Goal: Check status

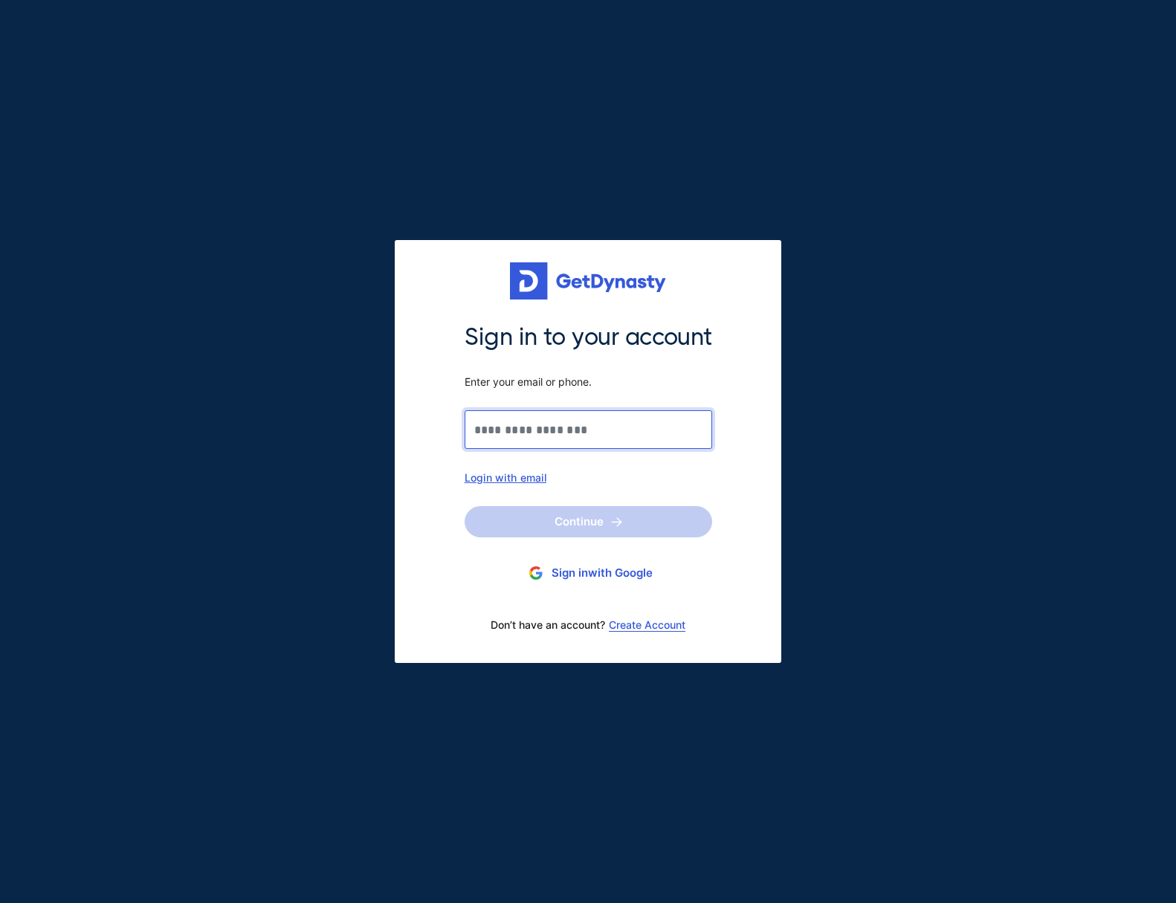
click at [549, 430] on input "Sign in to your account Enter your email or phone." at bounding box center [589, 429] width 248 height 39
type input "**********"
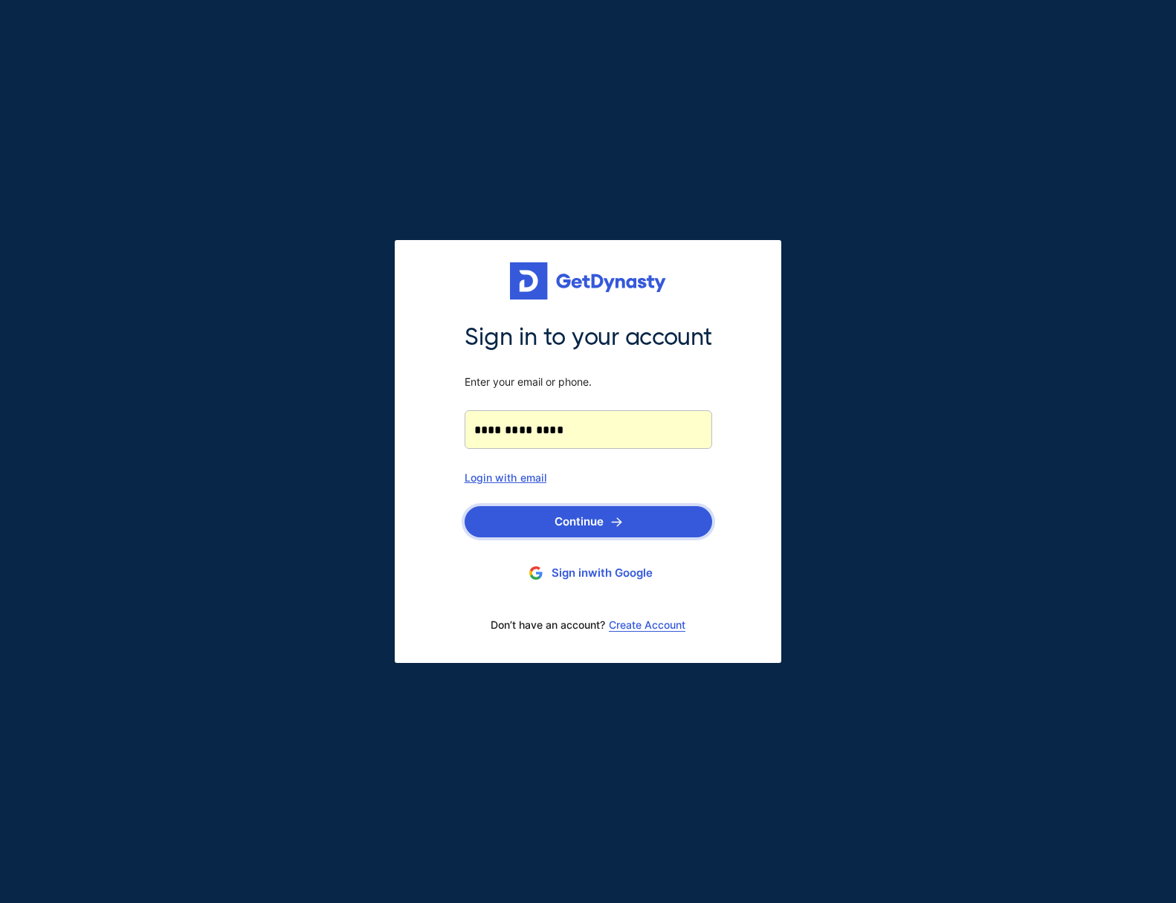
click at [588, 510] on button "Continue" at bounding box center [589, 521] width 248 height 31
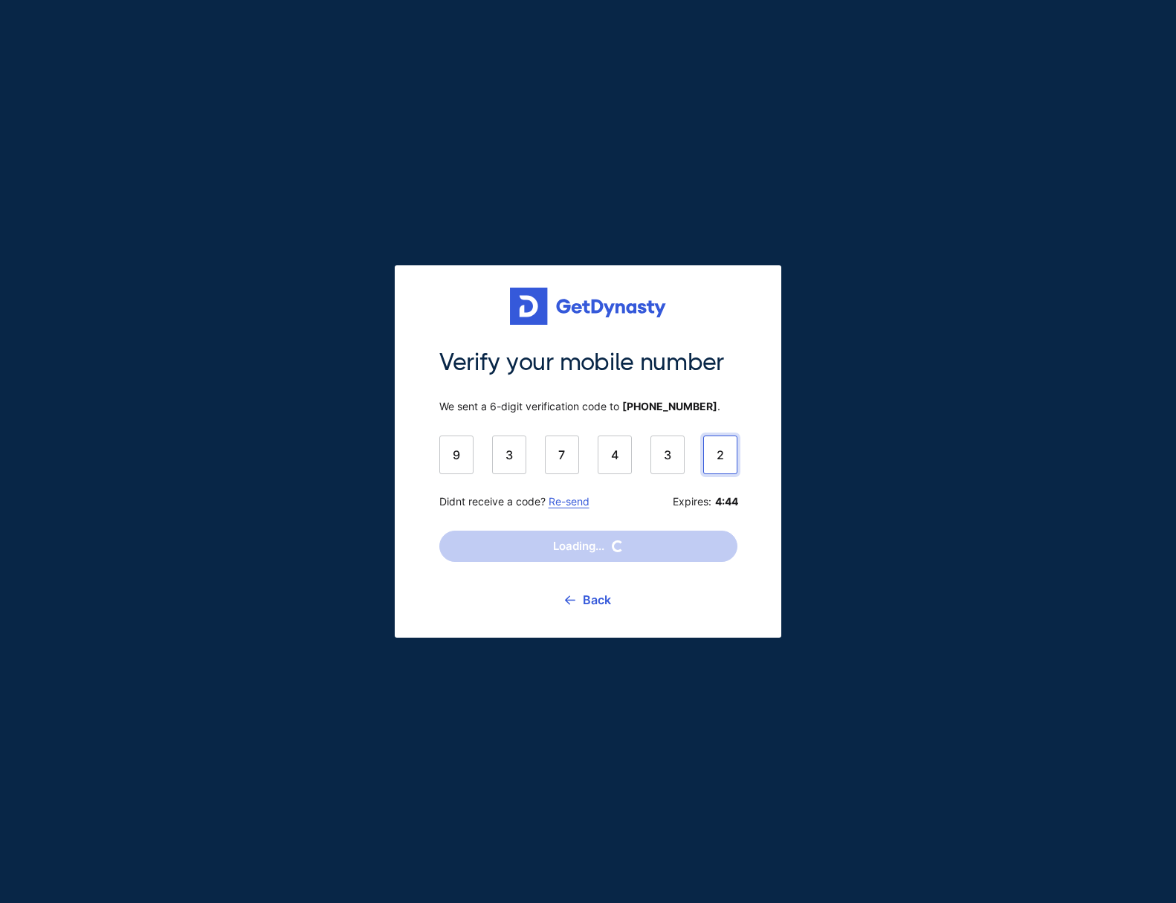
type input "******"
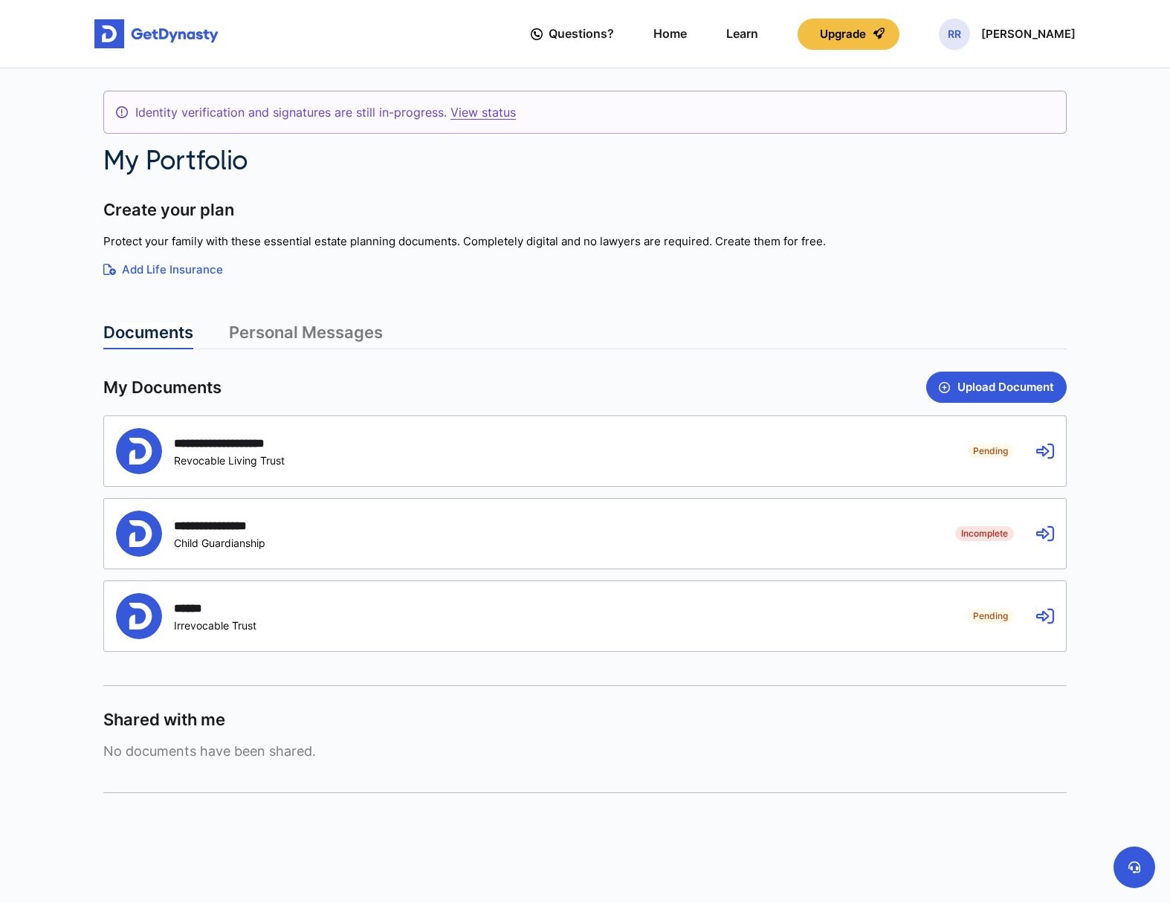
click at [462, 457] on div "**********" at bounding box center [530, 451] width 829 height 46
click at [928, 441] on div "**********" at bounding box center [530, 451] width 829 height 46
click at [1043, 450] on icon at bounding box center [1045, 451] width 18 height 18
click at [291, 332] on link "Personal Messages" at bounding box center [306, 336] width 154 height 27
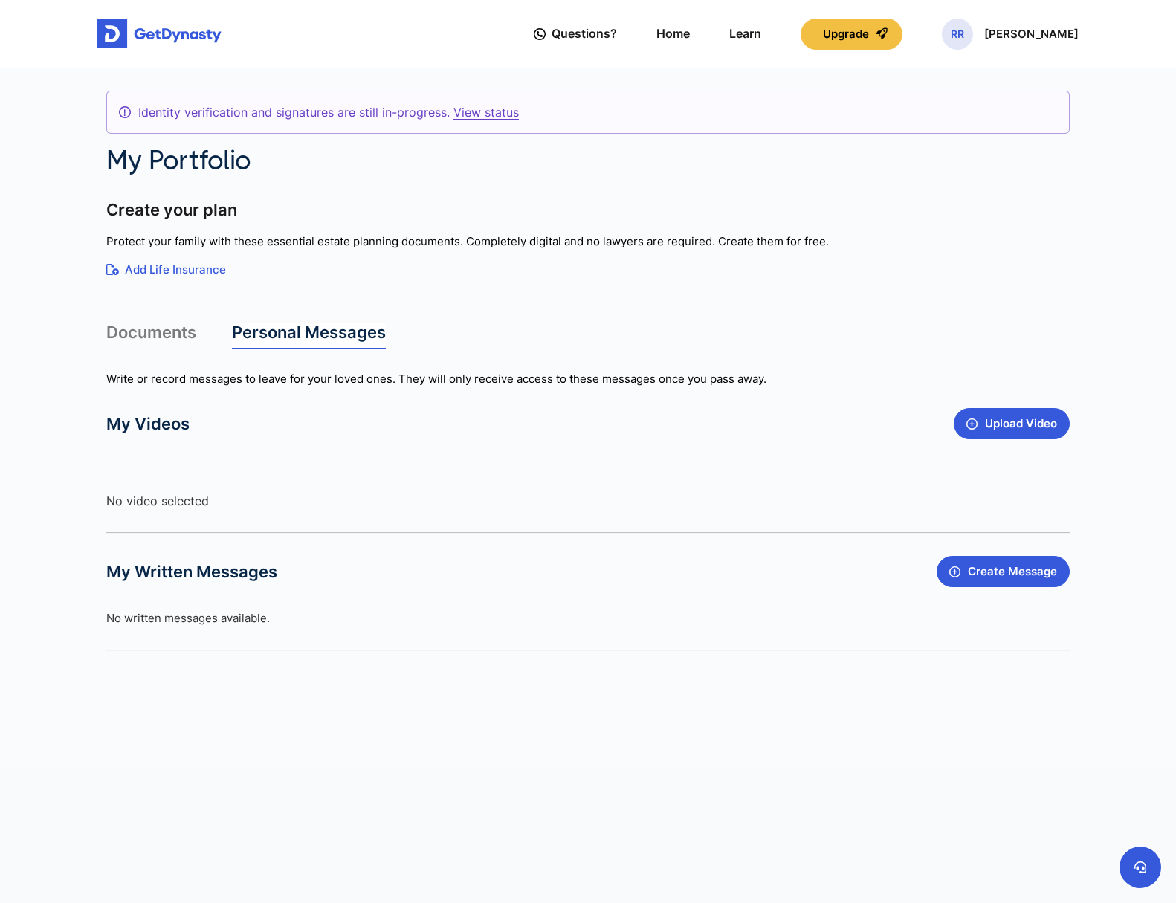
click at [131, 326] on link "Documents" at bounding box center [151, 336] width 90 height 27
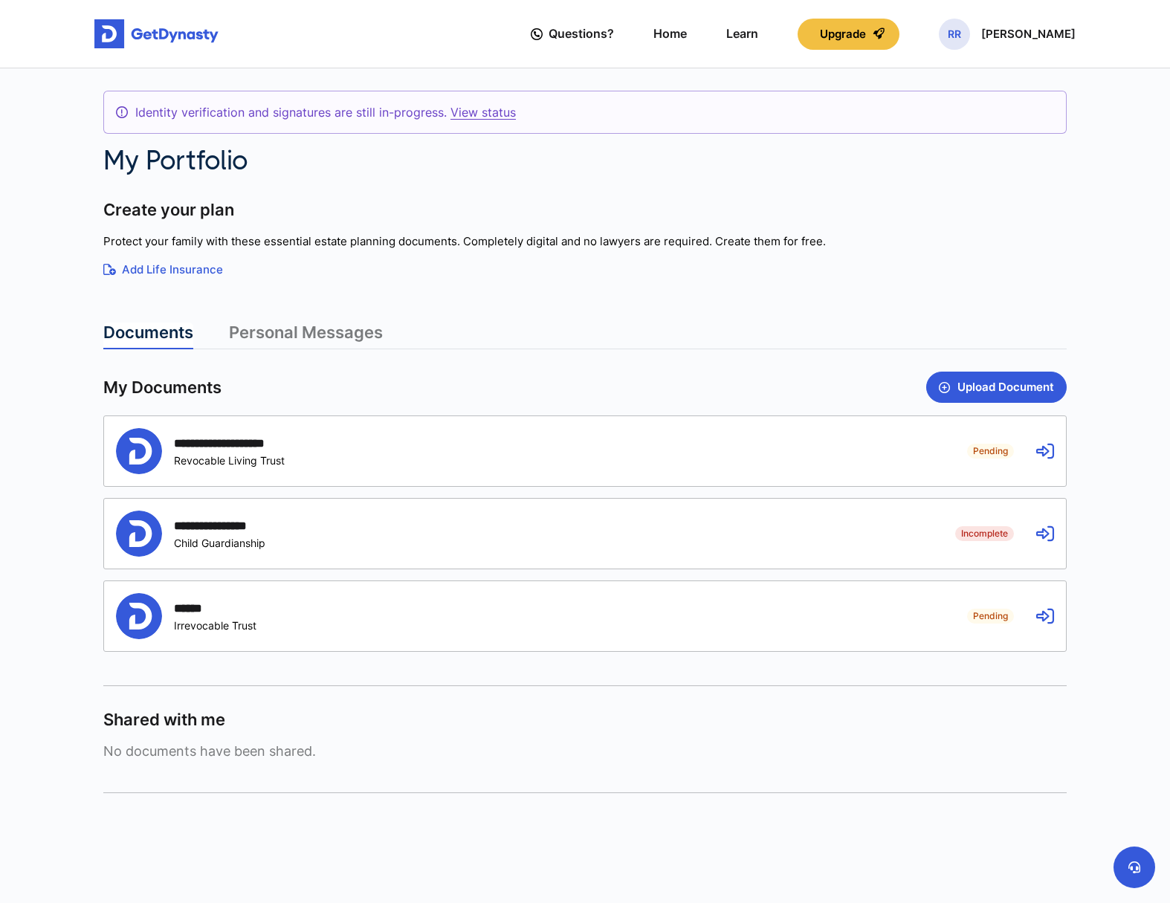
click at [768, 476] on div "**********" at bounding box center [585, 451] width 962 height 70
click at [250, 317] on article "**********" at bounding box center [584, 496] width 963 height 594
click at [254, 328] on link "Personal Messages" at bounding box center [306, 336] width 154 height 27
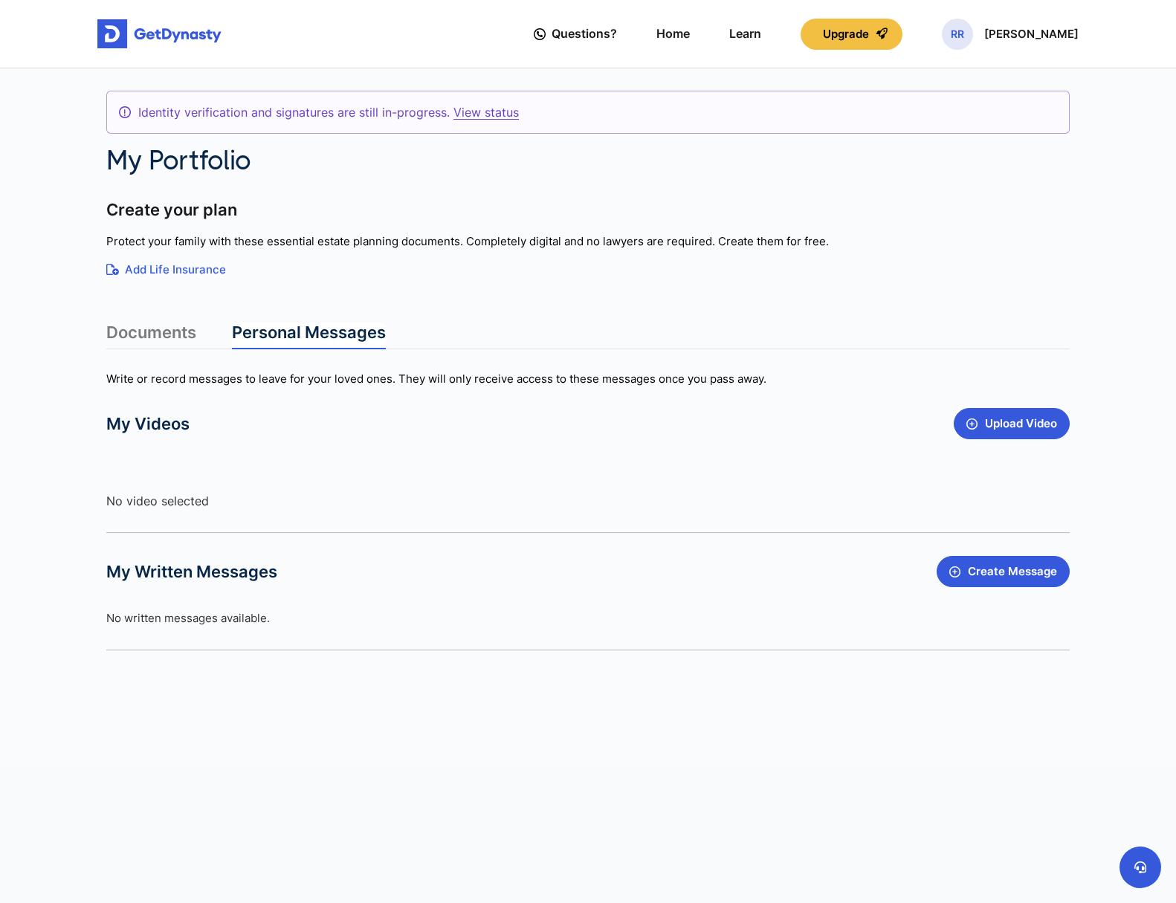
click at [159, 332] on link "Documents" at bounding box center [151, 336] width 90 height 27
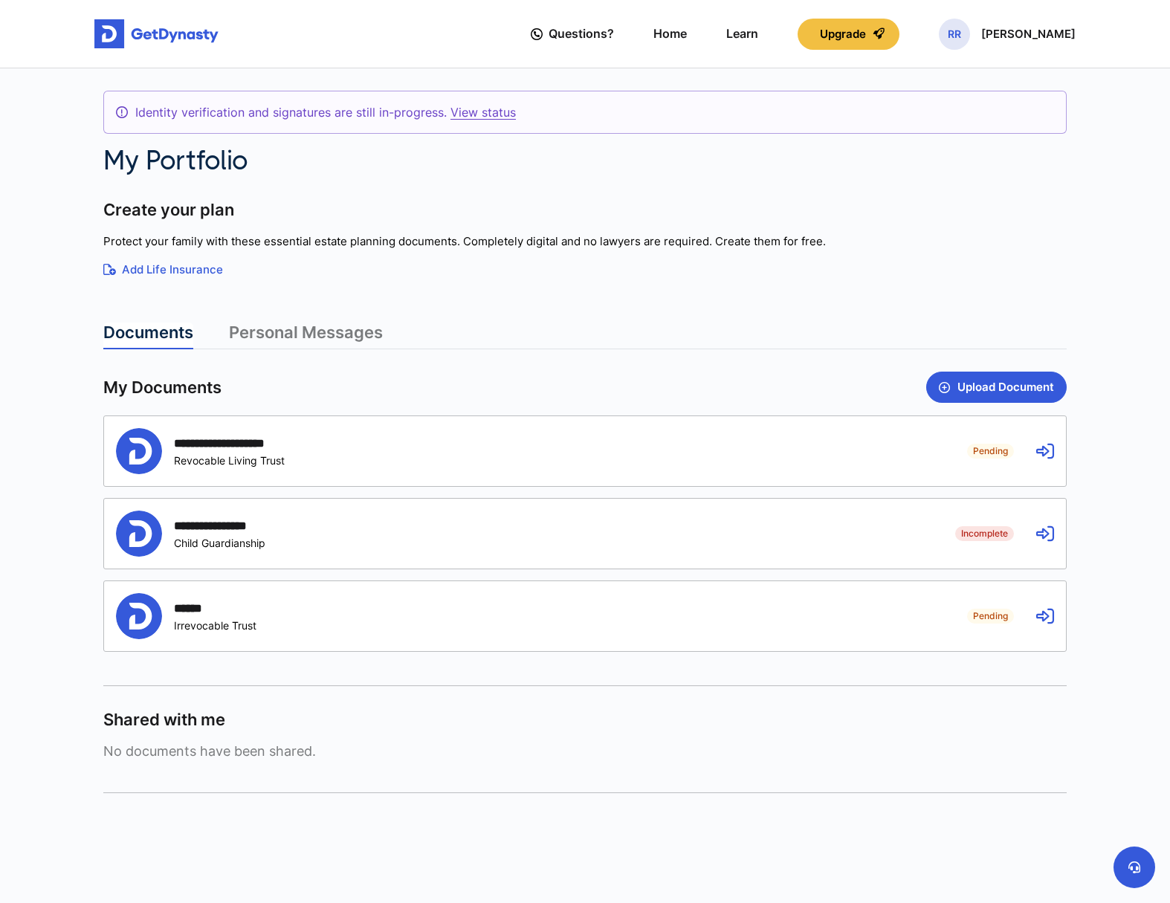
scroll to position [1, 0]
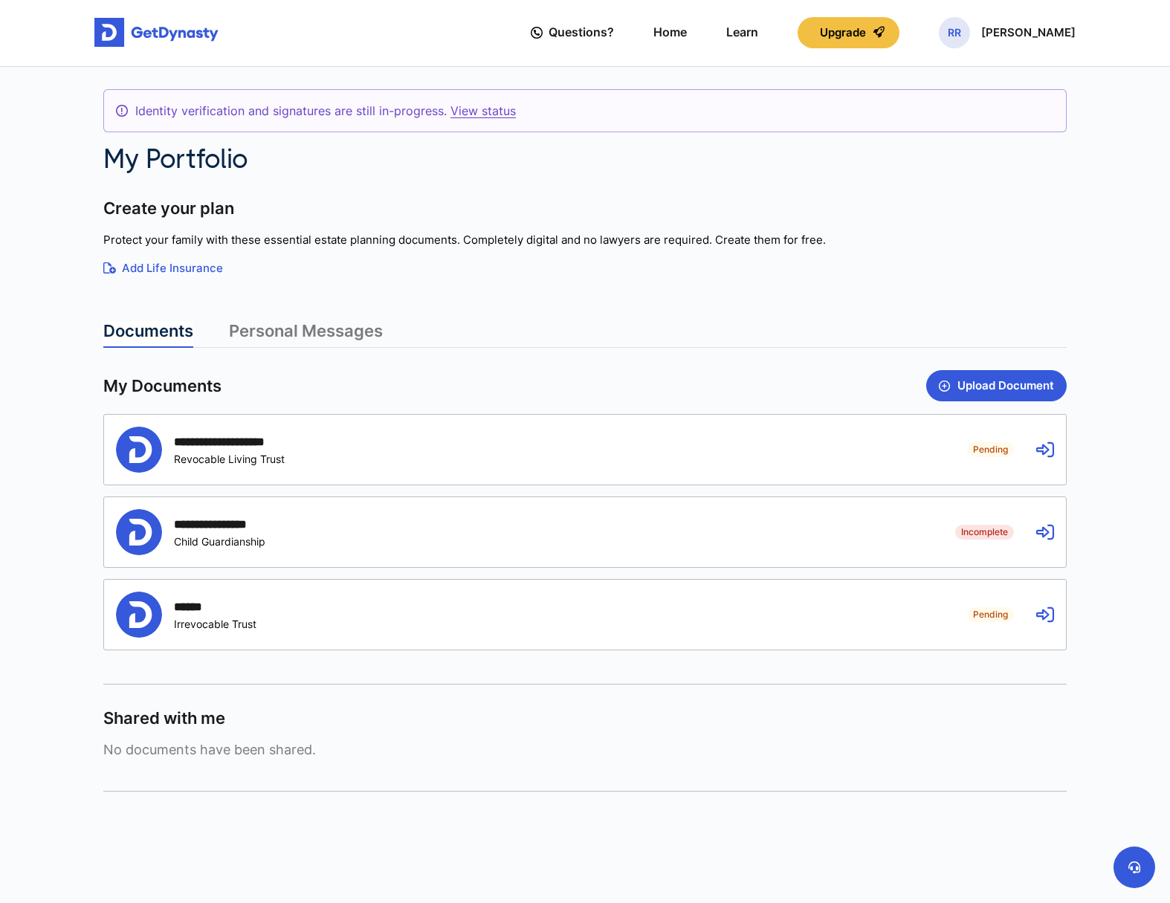
click at [313, 448] on div "**********" at bounding box center [530, 450] width 829 height 46
click at [1050, 449] on icon at bounding box center [1045, 450] width 18 height 18
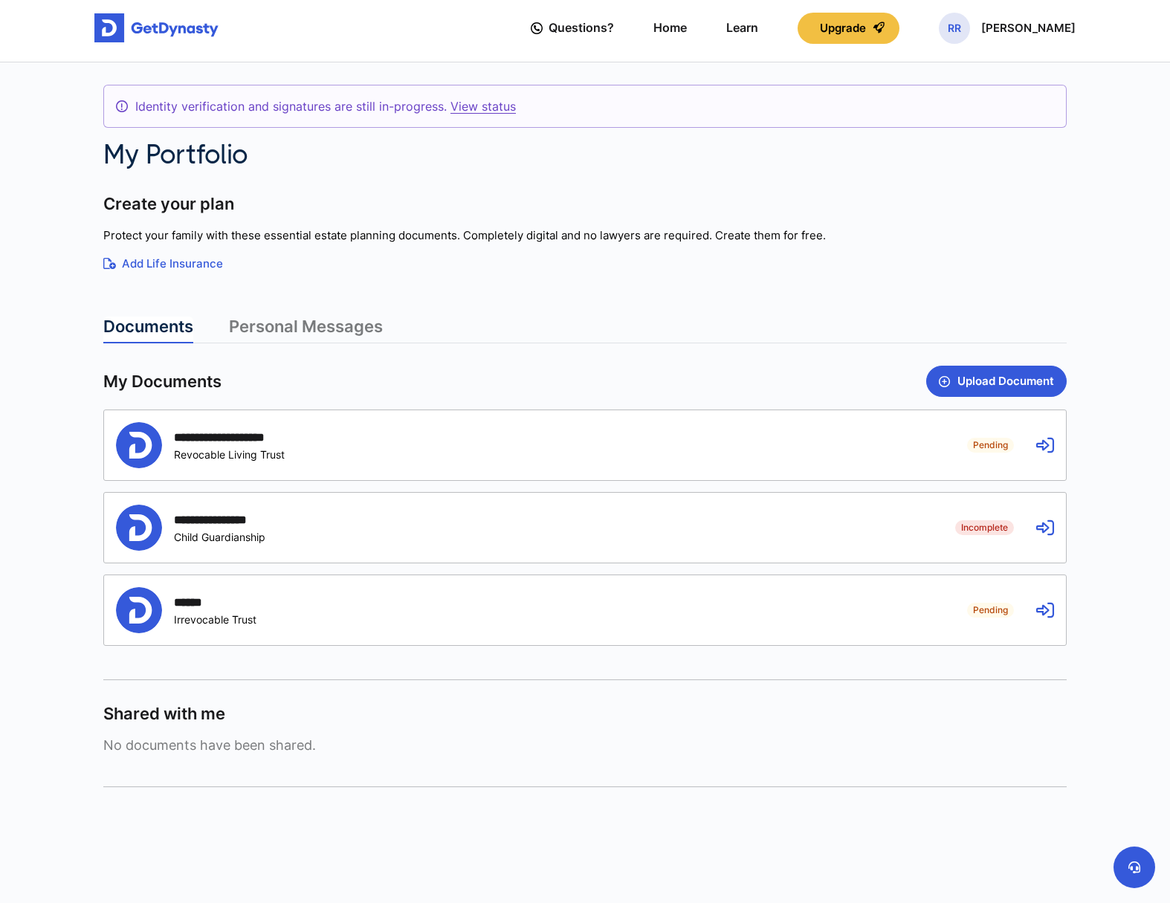
scroll to position [0, 0]
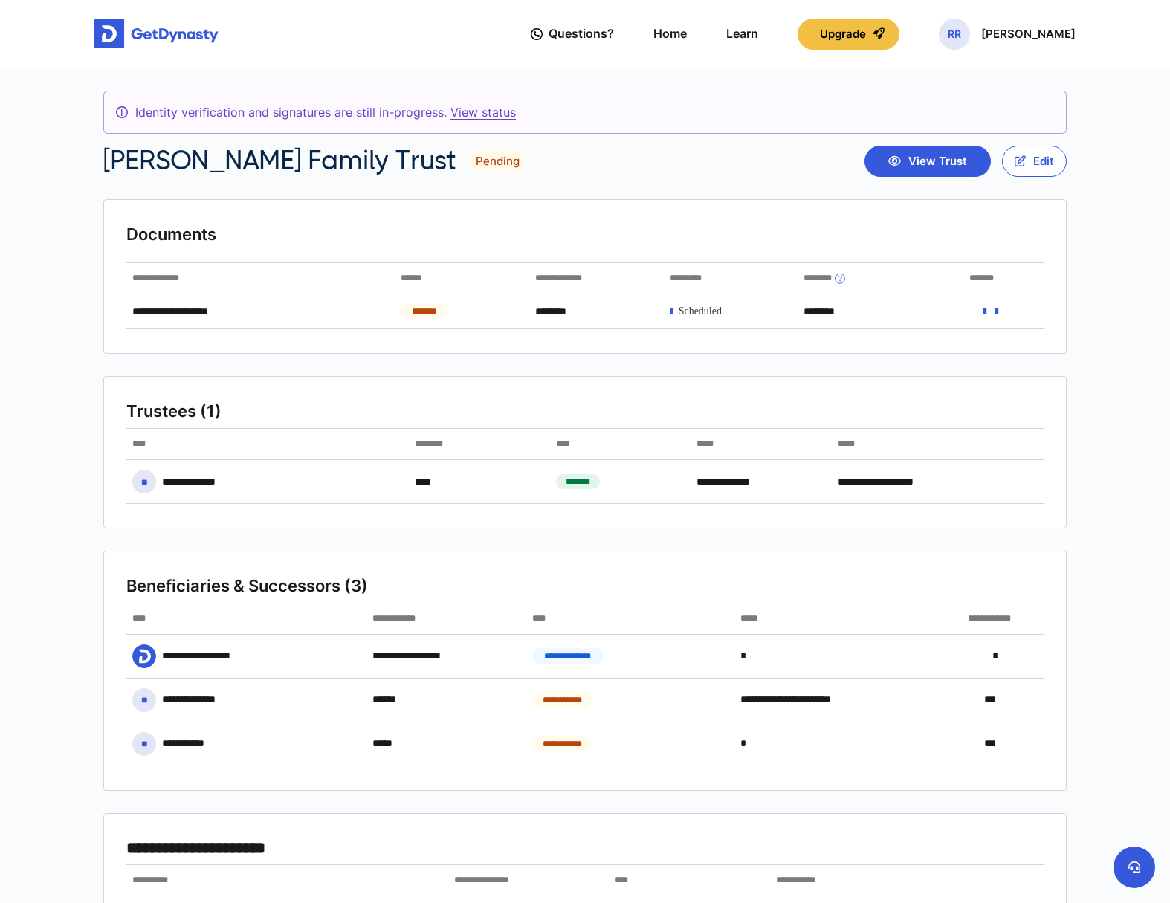
scroll to position [19, 0]
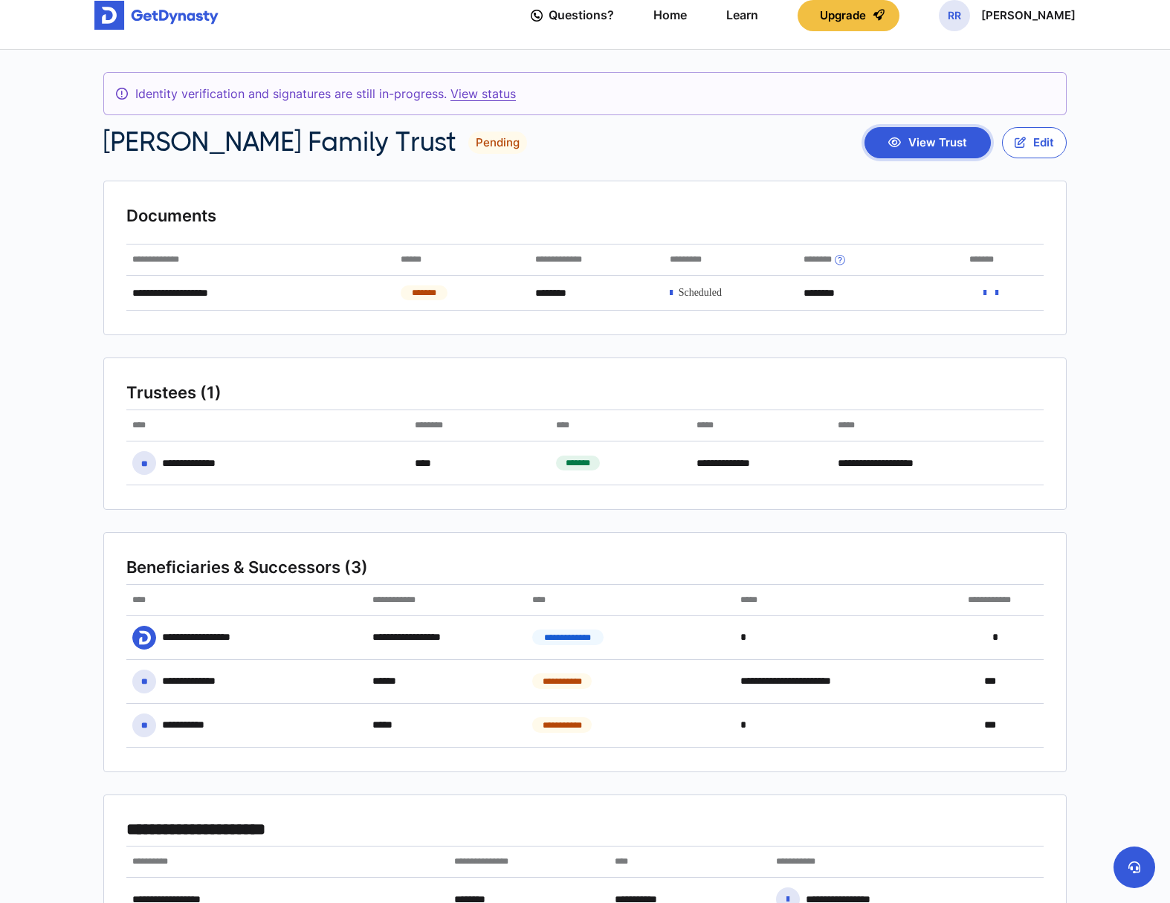
click at [941, 145] on button "View Trust" at bounding box center [927, 142] width 126 height 31
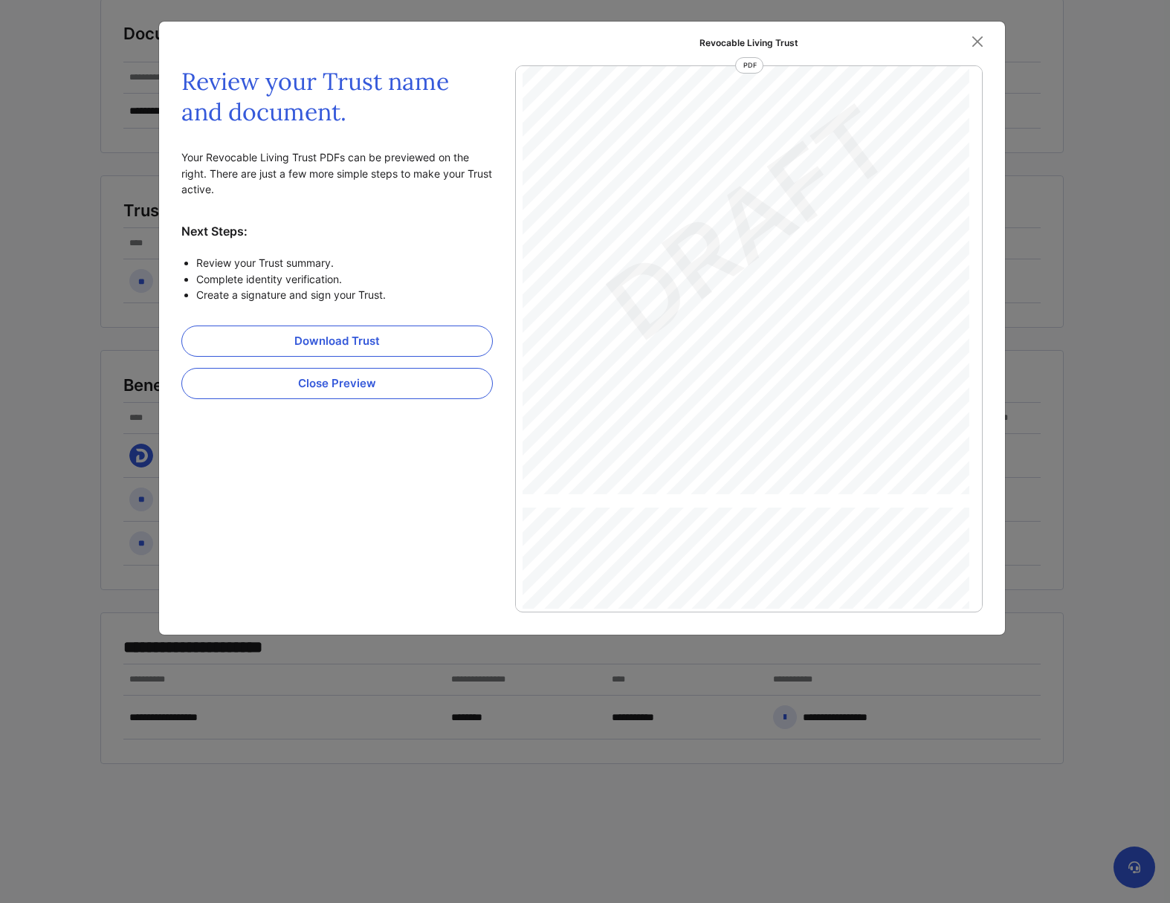
scroll to position [21282, 0]
click at [414, 500] on div "Review your Trust name and document. Your Revocable Living Trust PDFs can be pr…" at bounding box center [582, 328] width 846 height 613
click at [355, 384] on button "Close Preview" at bounding box center [336, 383] width 311 height 31
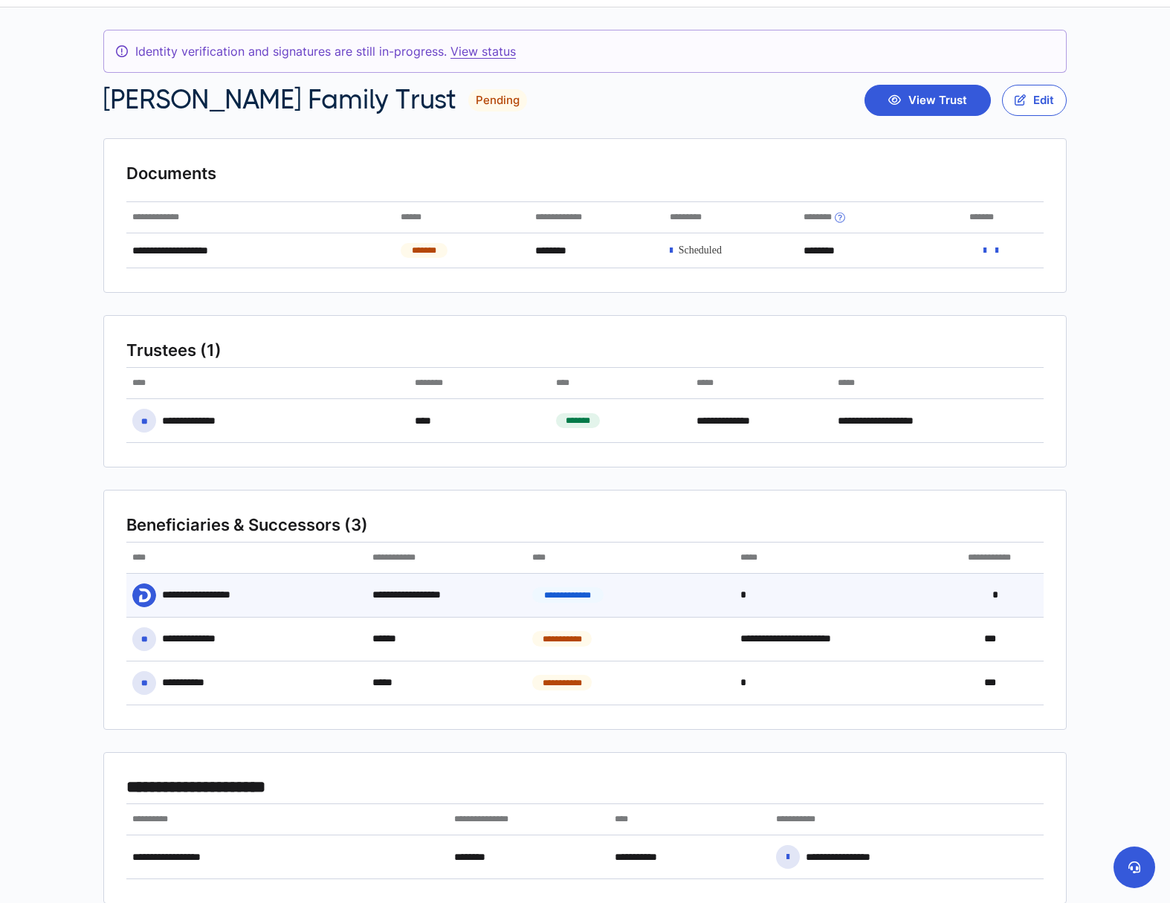
scroll to position [0, 0]
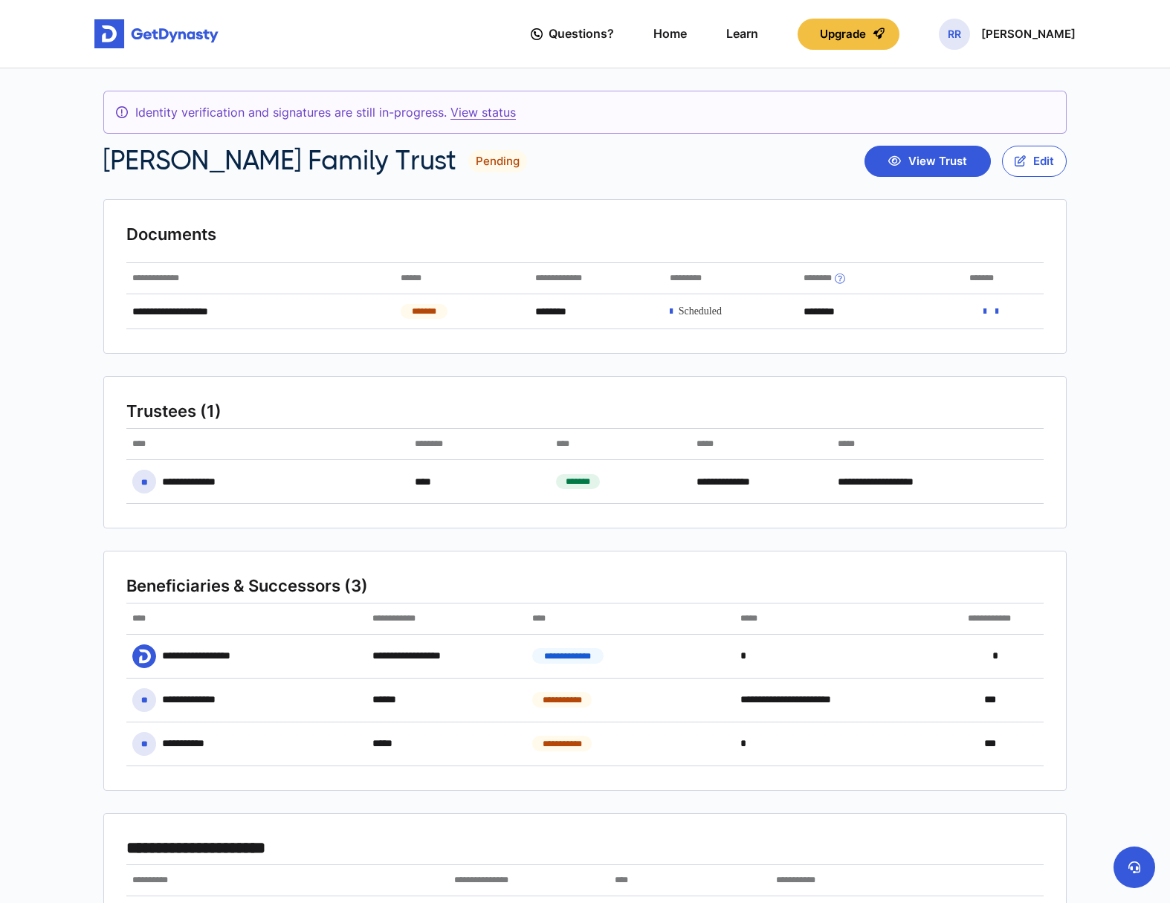
click at [477, 118] on link "View status" at bounding box center [482, 112] width 65 height 15
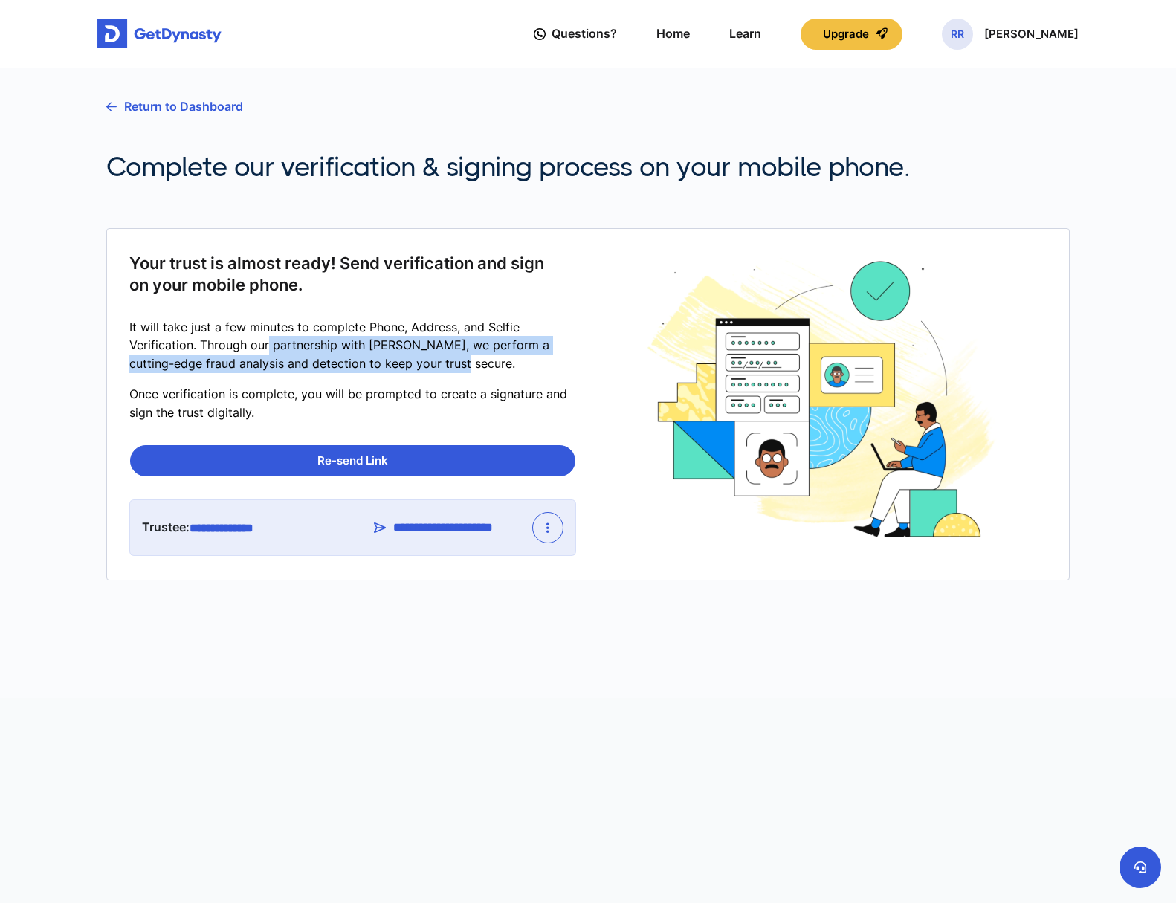
drag, startPoint x: 456, startPoint y: 364, endPoint x: 268, endPoint y: 343, distance: 188.6
click at [268, 343] on p "It will take just a few minutes to complete Phone, Address, and Selfie Verifica…" at bounding box center [352, 345] width 447 height 55
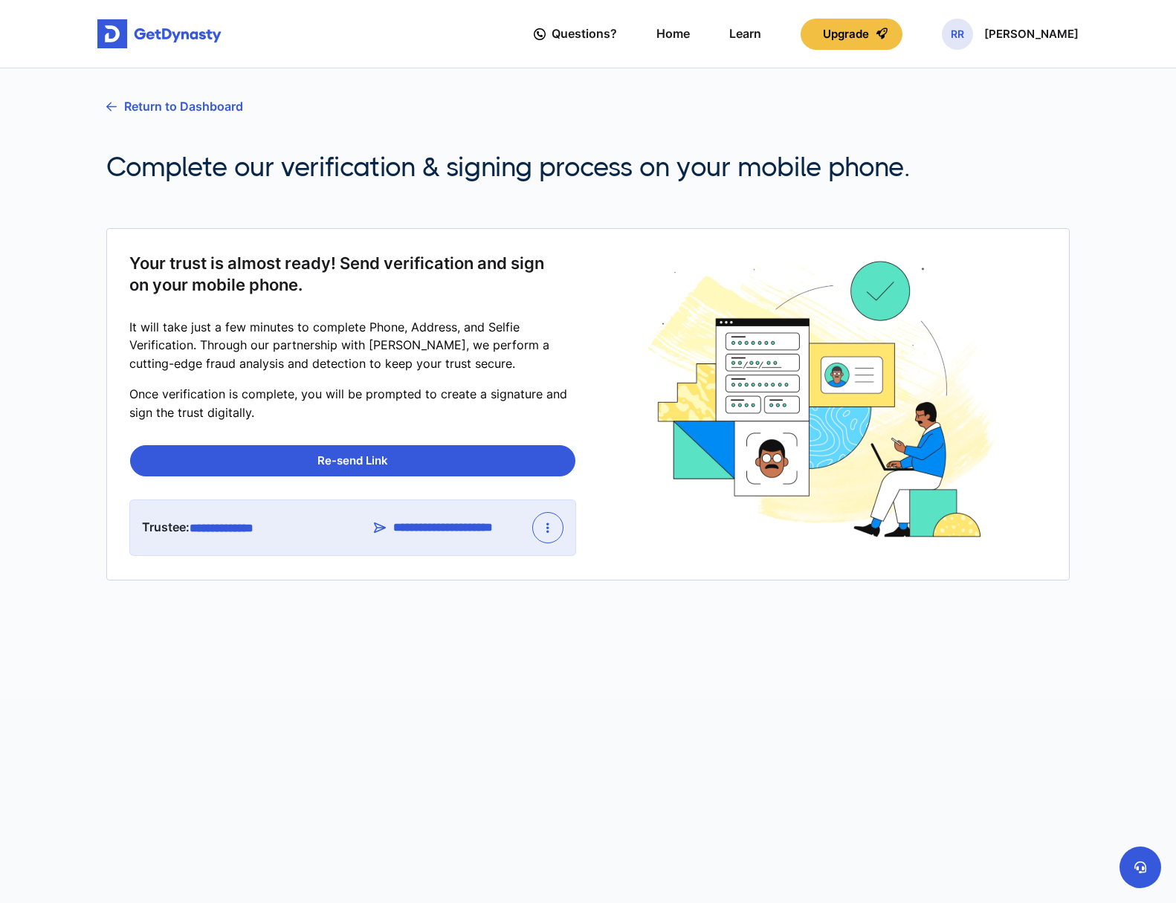
click at [258, 337] on p "It will take just a few minutes to complete Phone, Address, and Selfie Verifica…" at bounding box center [352, 345] width 447 height 55
drag, startPoint x: 287, startPoint y: 401, endPoint x: 274, endPoint y: 386, distance: 20.6
click at [275, 390] on p "Once verification is complete, you will be prompted to create a signature and s…" at bounding box center [352, 403] width 447 height 37
click at [279, 335] on p "It will take just a few minutes to complete Phone, Address, and Selfie Verifica…" at bounding box center [352, 345] width 447 height 55
click at [224, 106] on link "Return to Dashboard" at bounding box center [174, 106] width 137 height 37
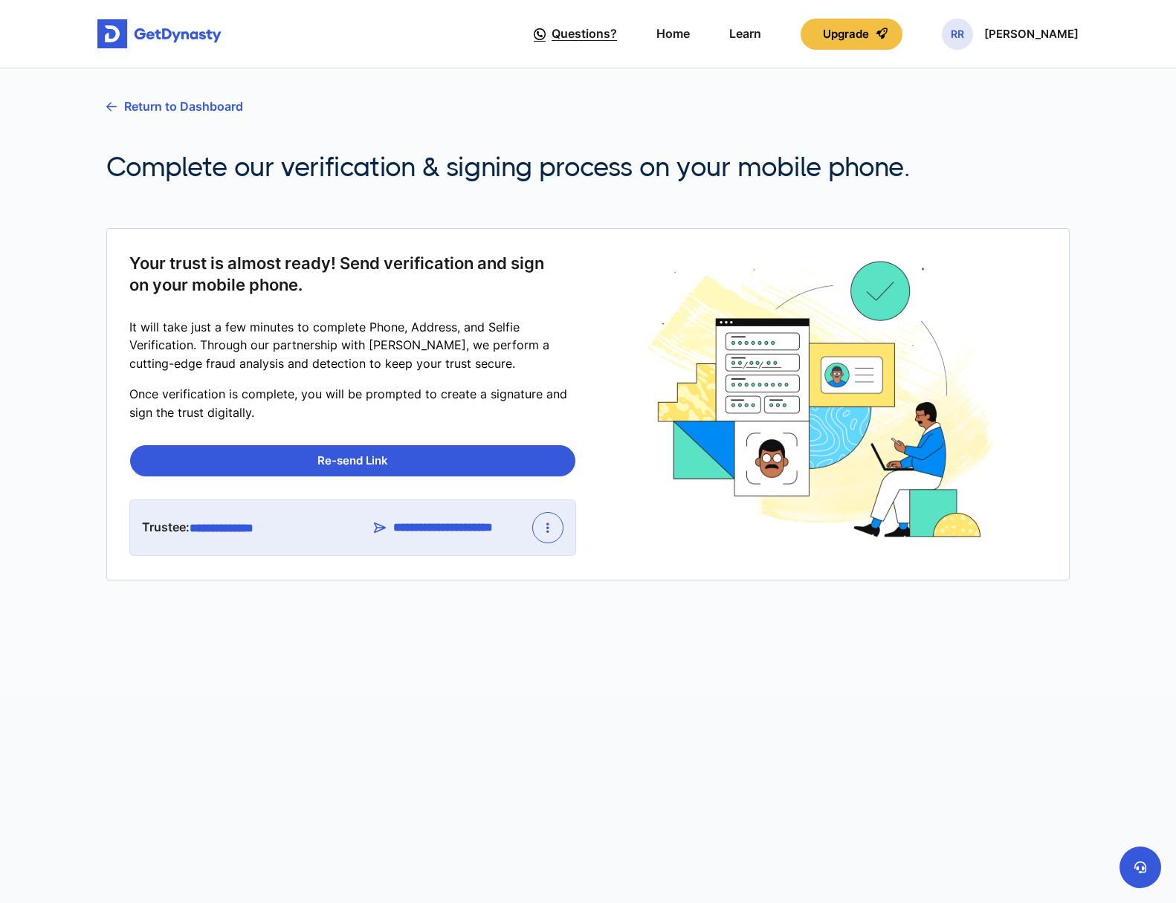
click at [593, 33] on span "Questions?" at bounding box center [584, 34] width 65 height 28
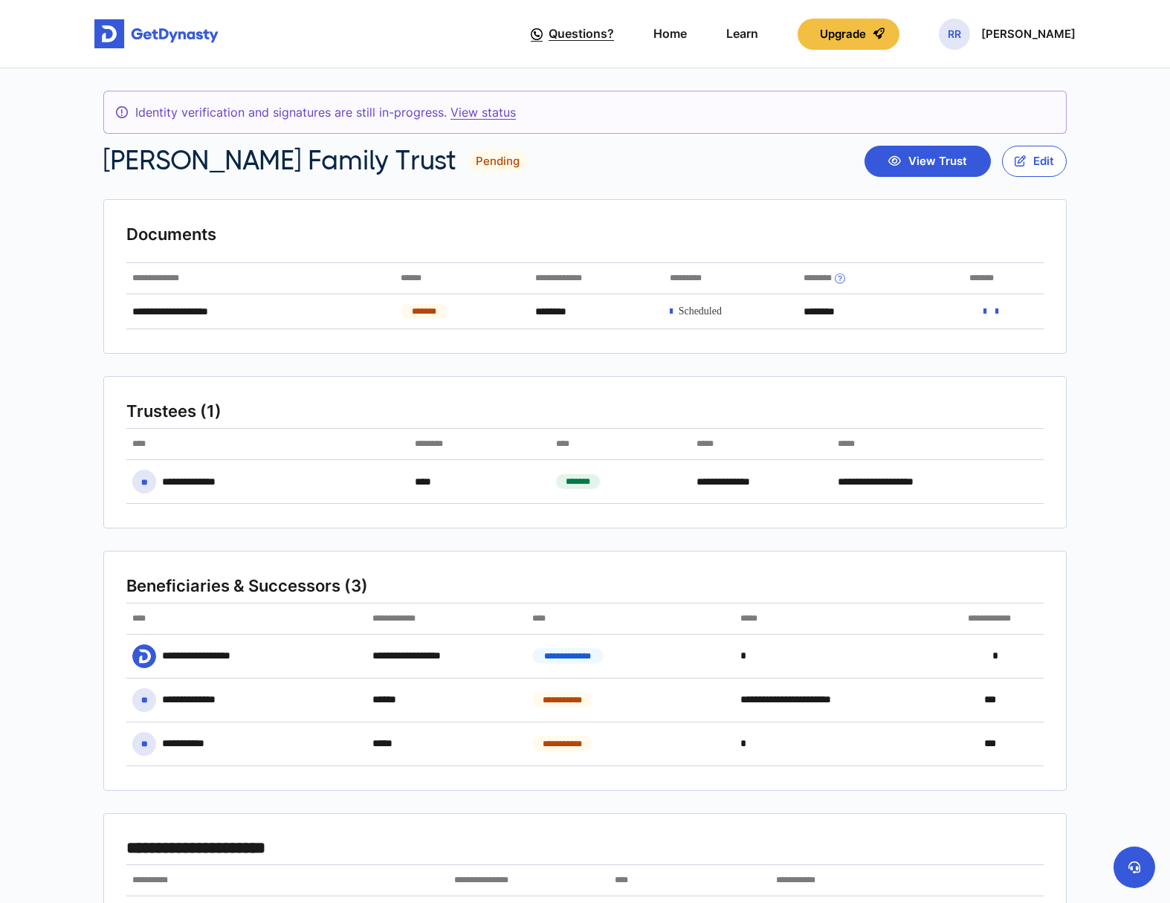
click at [588, 39] on span "Questions?" at bounding box center [581, 34] width 65 height 28
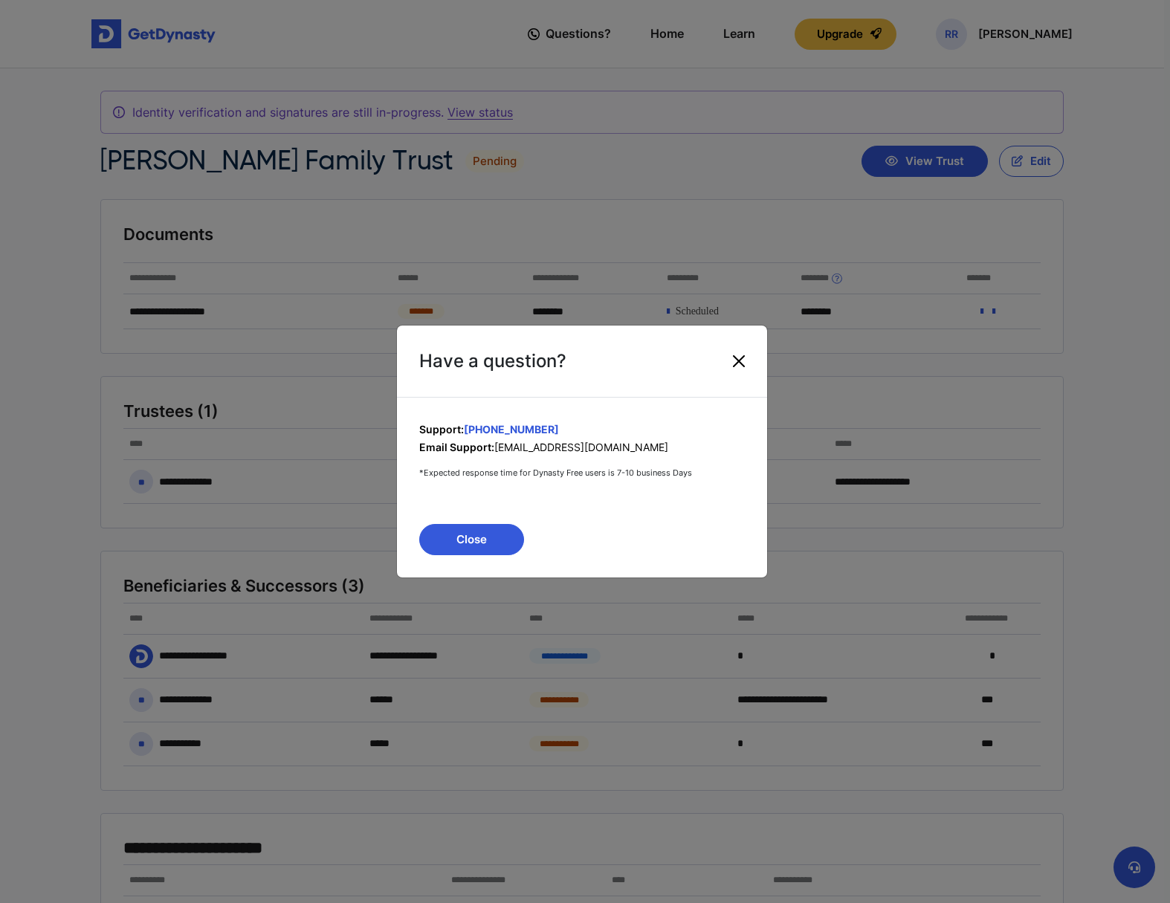
click at [741, 358] on button "Close" at bounding box center [739, 361] width 24 height 24
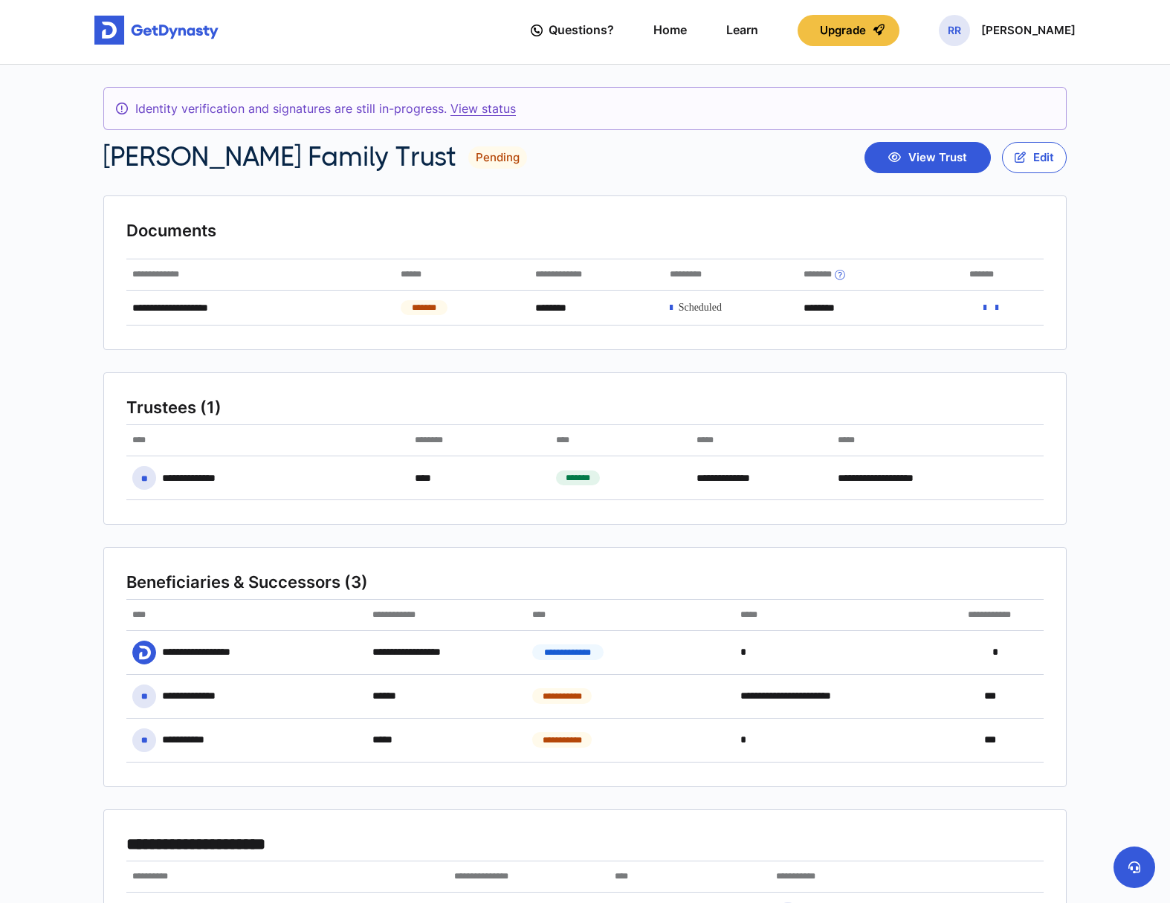
scroll to position [4, 0]
click at [756, 27] on link "Learn" at bounding box center [742, 29] width 32 height 42
